Goal: Task Accomplishment & Management: Use online tool/utility

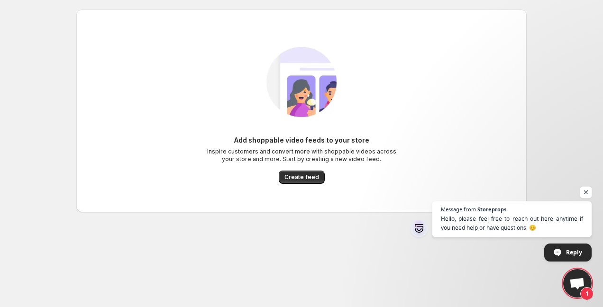
click at [582, 191] on span "Open chat" at bounding box center [586, 193] width 12 height 12
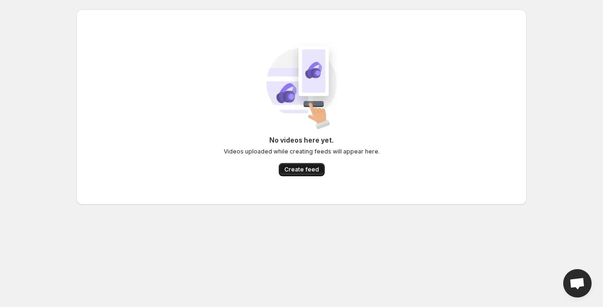
click at [316, 172] on span "Create feed" at bounding box center [301, 170] width 35 height 8
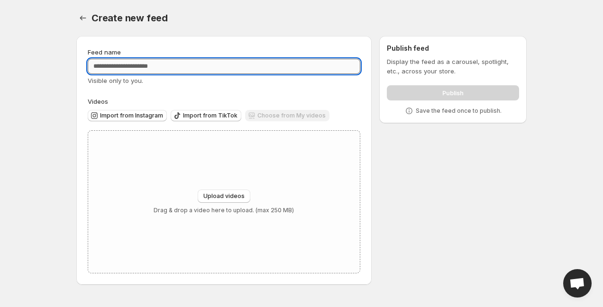
click at [173, 62] on input "Feed name" at bounding box center [224, 66] width 272 height 15
type input "**********"
click at [191, 173] on div "Upload videos Drag & drop a video here to upload. (max 250 MB)" at bounding box center [224, 202] width 272 height 142
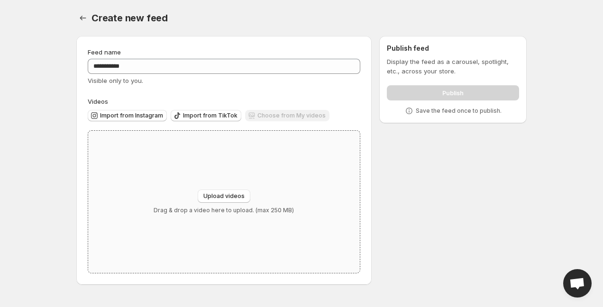
type input "**********"
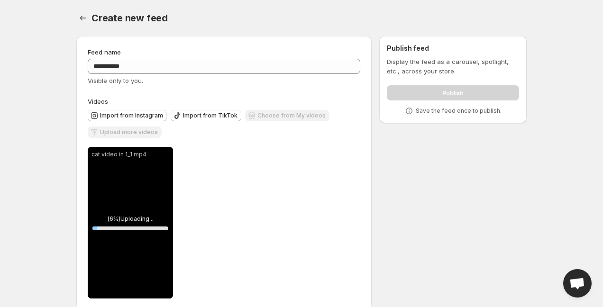
scroll to position [15, 0]
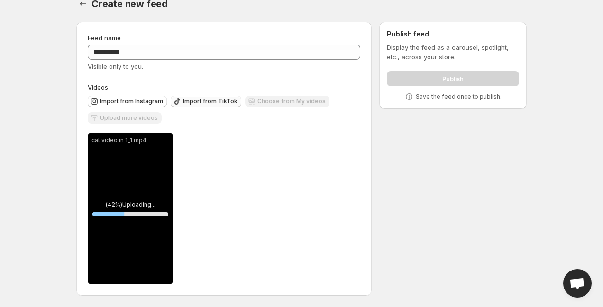
click at [219, 104] on span "Import from TikTok" at bounding box center [210, 102] width 54 height 8
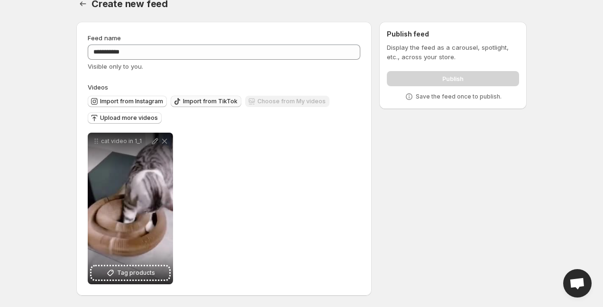
click at [206, 103] on span "Import from TikTok" at bounding box center [210, 102] width 54 height 8
click at [123, 100] on span "Import from Instagram" at bounding box center [131, 102] width 63 height 8
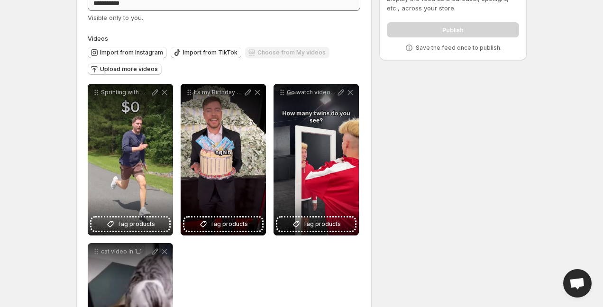
scroll to position [0, 0]
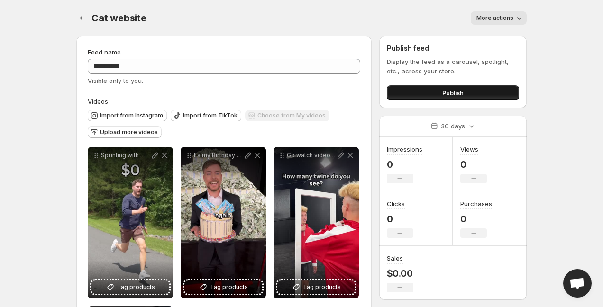
click at [432, 91] on button "Publish" at bounding box center [453, 92] width 132 height 15
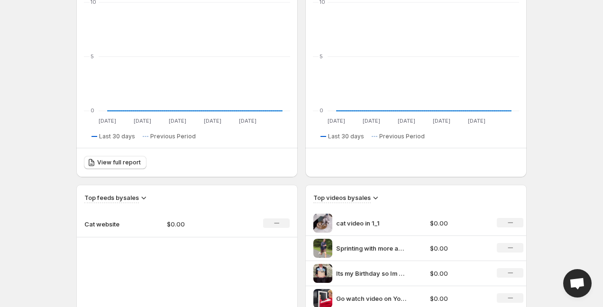
scroll to position [154, 0]
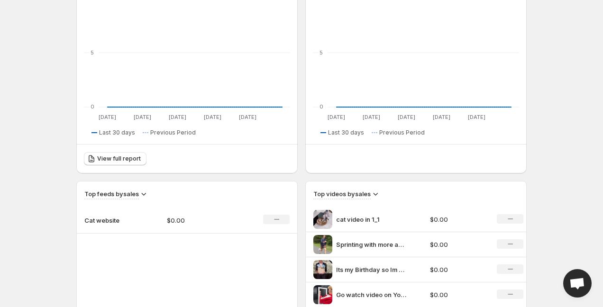
click at [373, 195] on icon at bounding box center [375, 193] width 9 height 9
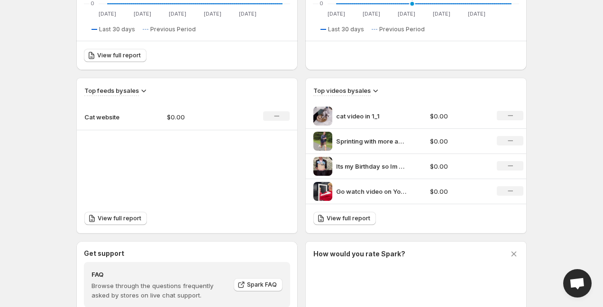
scroll to position [323, 0]
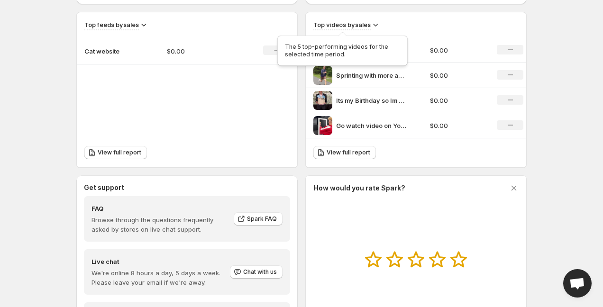
click at [364, 28] on h3 "Top videos by sales" at bounding box center [341, 24] width 57 height 9
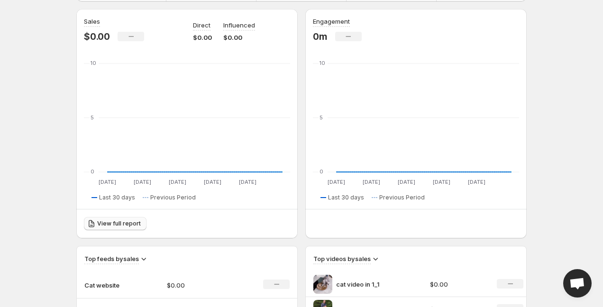
scroll to position [0, 0]
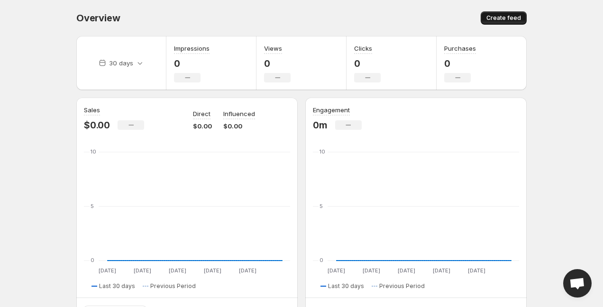
click at [510, 12] on button "Create feed" at bounding box center [503, 17] width 46 height 13
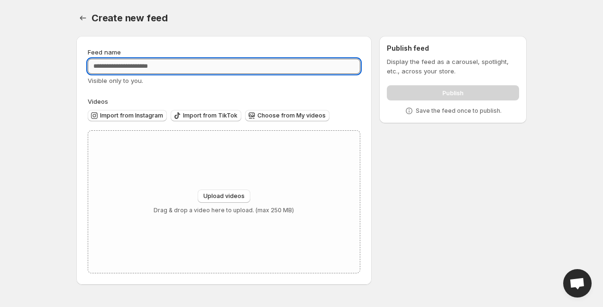
click at [222, 67] on input "Feed name" at bounding box center [224, 66] width 272 height 15
click at [280, 118] on span "Choose from My videos" at bounding box center [291, 116] width 68 height 8
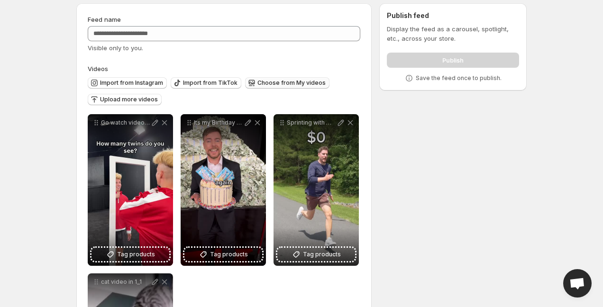
scroll to position [44, 0]
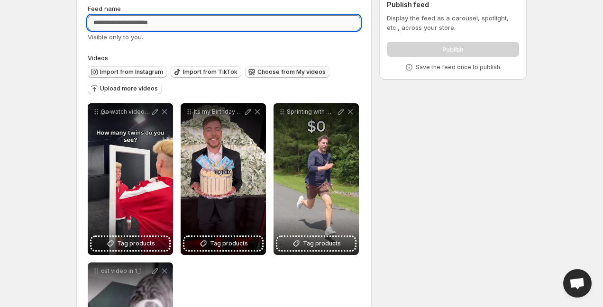
click at [225, 20] on input "Feed name" at bounding box center [224, 22] width 272 height 15
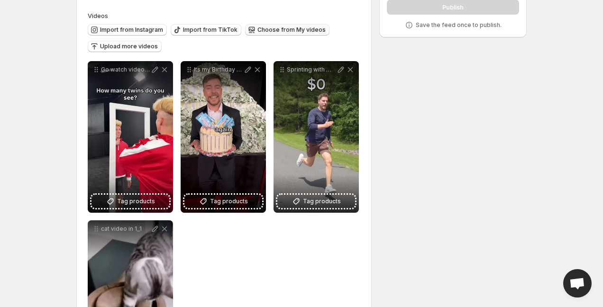
scroll to position [0, 0]
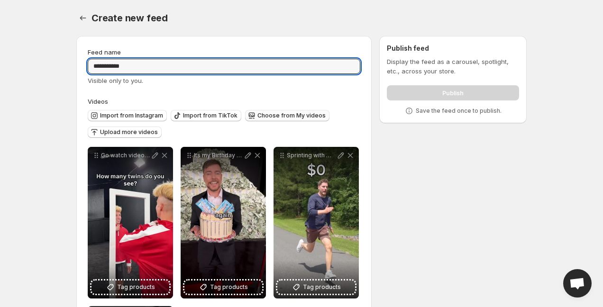
type input "**********"
click at [245, 121] on div "Choose from My videos" at bounding box center [287, 116] width 84 height 13
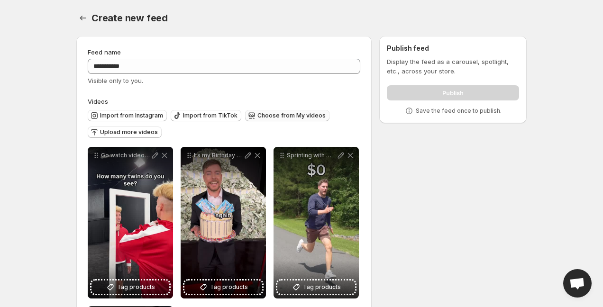
click at [442, 88] on div "Publish" at bounding box center [453, 91] width 132 height 19
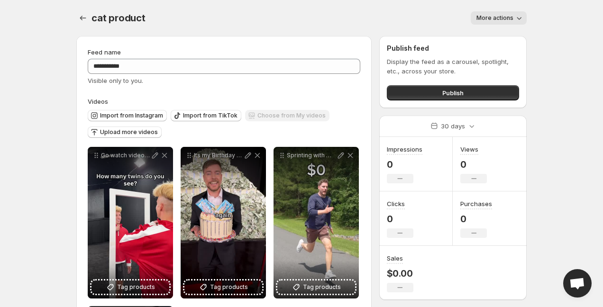
click at [506, 21] on span "More actions" at bounding box center [494, 18] width 37 height 8
click at [485, 91] on button "Publish" at bounding box center [453, 92] width 132 height 15
click at [428, 92] on button "Publish" at bounding box center [453, 92] width 132 height 15
